Goal: Task Accomplishment & Management: Manage account settings

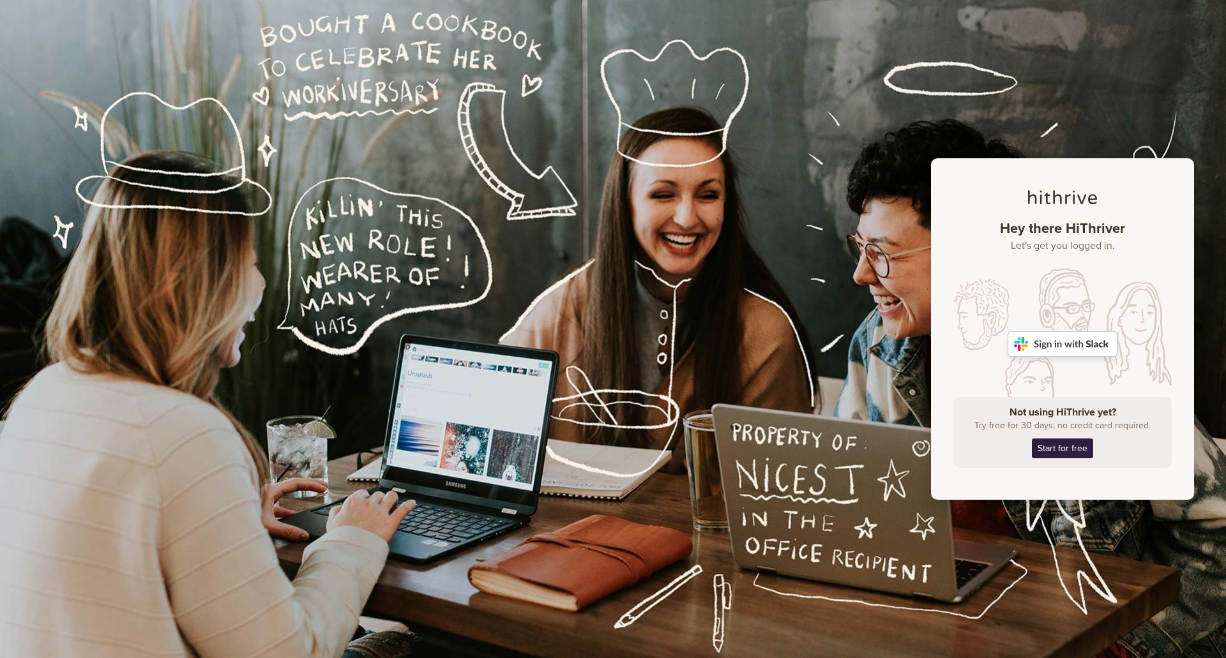
click at [1079, 351] on img at bounding box center [1062, 344] width 110 height 26
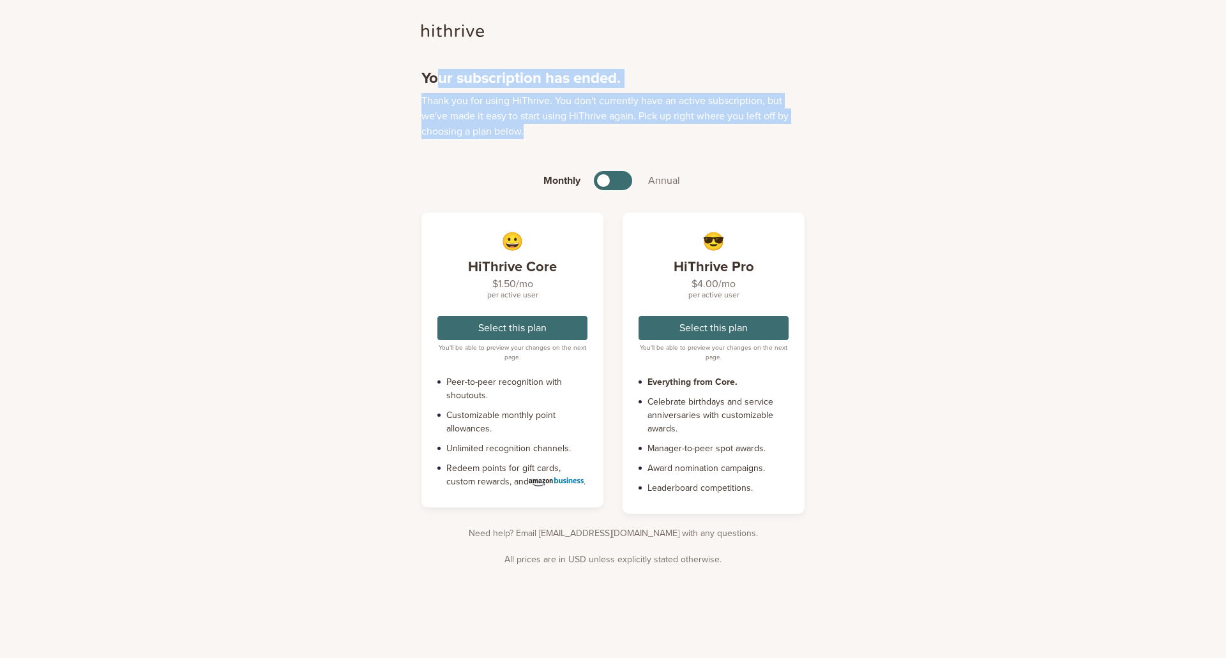
drag, startPoint x: 532, startPoint y: 128, endPoint x: 439, endPoint y: 83, distance: 103.1
click at [439, 84] on section "Your subscription has ended. Thank you for using HiThrive. You don't currently …" at bounding box center [612, 105] width 383 height 70
click at [589, 108] on p "Thank you for using HiThrive. You don't currently have an active subscription, …" at bounding box center [612, 116] width 383 height 46
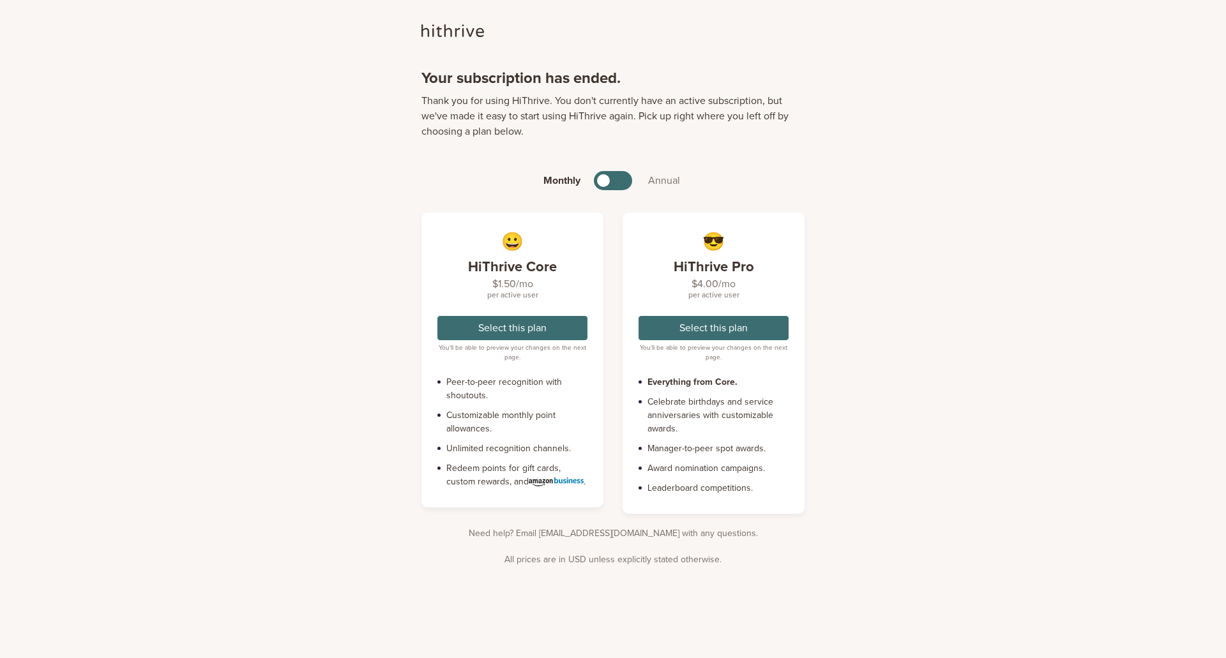
click at [536, 137] on p "Thank you for using HiThrive. You don't currently have an active subscription, …" at bounding box center [612, 116] width 383 height 46
click at [454, 35] on img at bounding box center [452, 30] width 63 height 13
click at [457, 32] on img at bounding box center [452, 30] width 63 height 13
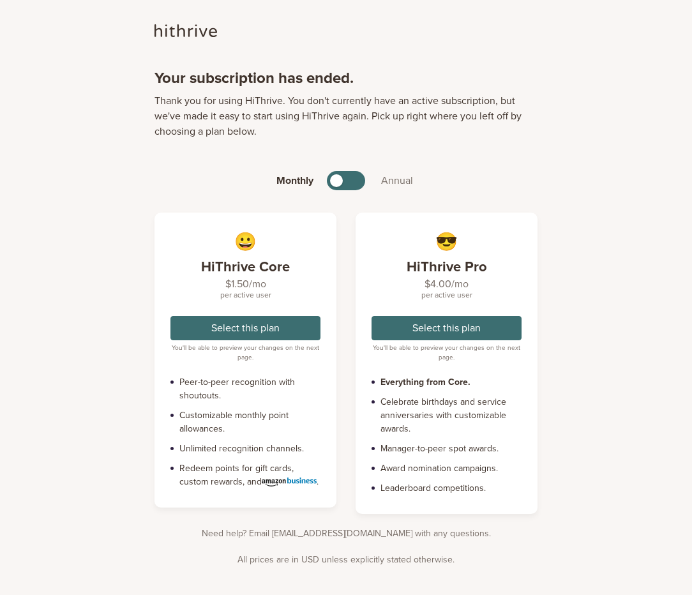
click at [104, 152] on div "Your subscription has ended. Thank you for using HiThrive. You don't currently …" at bounding box center [346, 295] width 692 height 546
click at [268, 103] on p "Thank you for using HiThrive. You don't currently have an active subscription, …" at bounding box center [345, 116] width 383 height 46
click at [383, 112] on p "Thank you for using HiThrive. You don't currently have an active subscription, …" at bounding box center [345, 116] width 383 height 46
click at [271, 119] on p "Thank you for using HiThrive. You don't currently have an active subscription, …" at bounding box center [345, 116] width 383 height 46
click at [394, 80] on h1 "Your subscription has ended." at bounding box center [345, 79] width 383 height 19
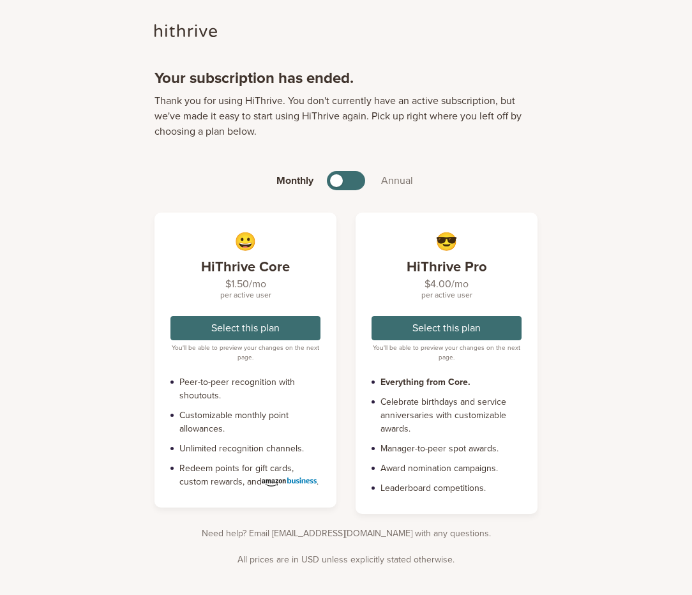
click at [202, 29] on img at bounding box center [185, 30] width 63 height 13
click at [201, 29] on img at bounding box center [185, 30] width 63 height 13
click at [197, 30] on img at bounding box center [185, 30] width 63 height 13
click at [197, 33] on img at bounding box center [185, 30] width 63 height 13
